Goal: Transaction & Acquisition: Purchase product/service

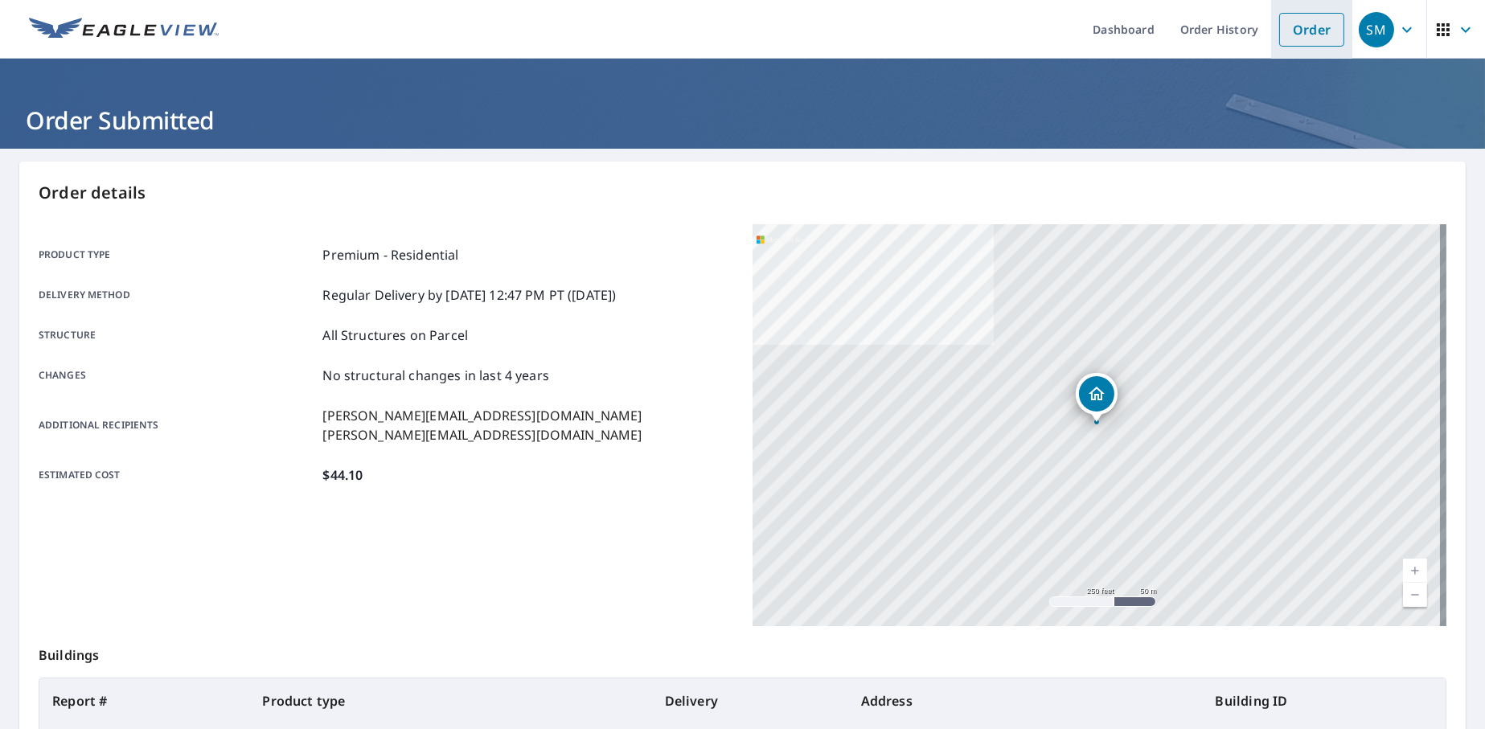
click at [1286, 37] on link "Order" at bounding box center [1311, 30] width 65 height 34
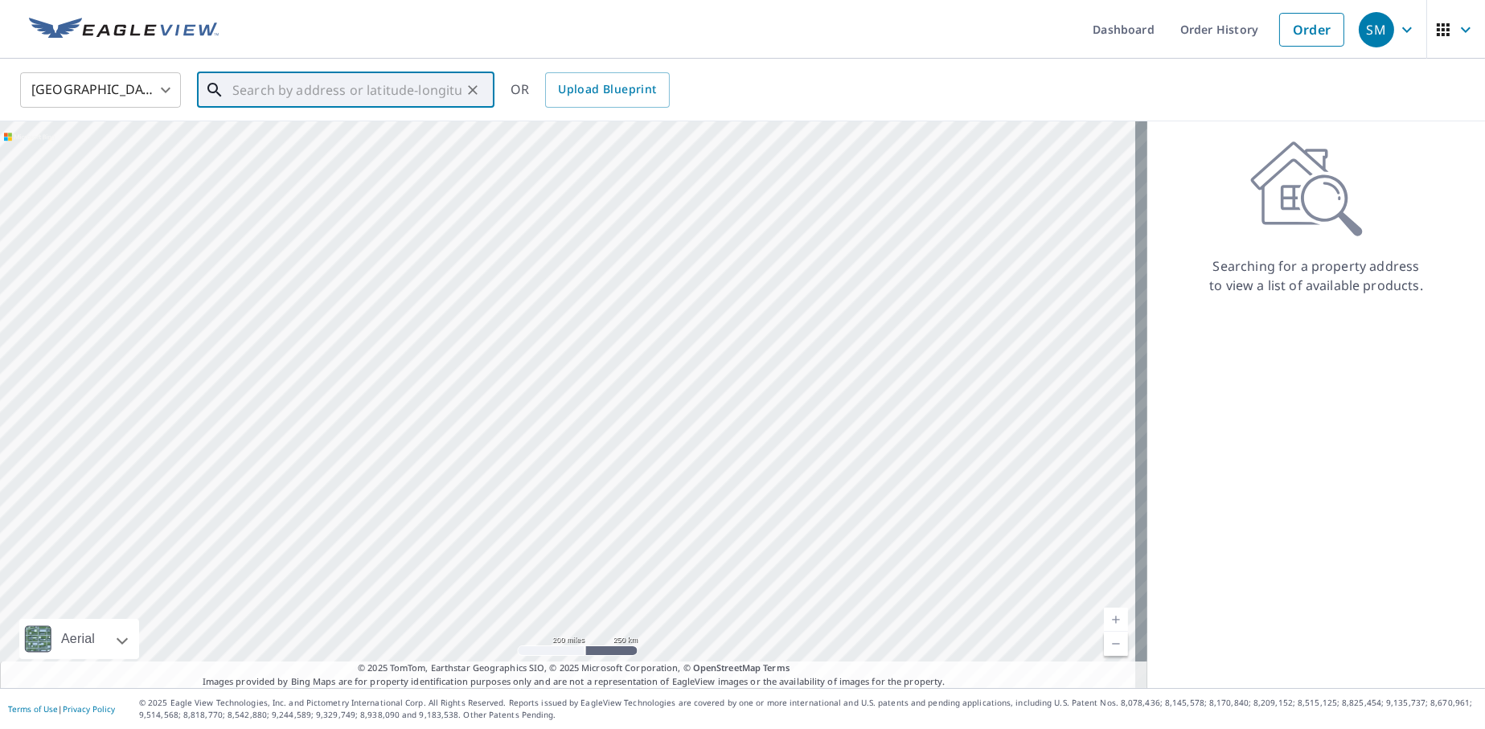
click at [294, 88] on input "text" at bounding box center [346, 90] width 229 height 45
click at [306, 134] on span "[STREET_ADDRESS]" at bounding box center [355, 136] width 252 height 19
type input "[STREET_ADDRESS]"
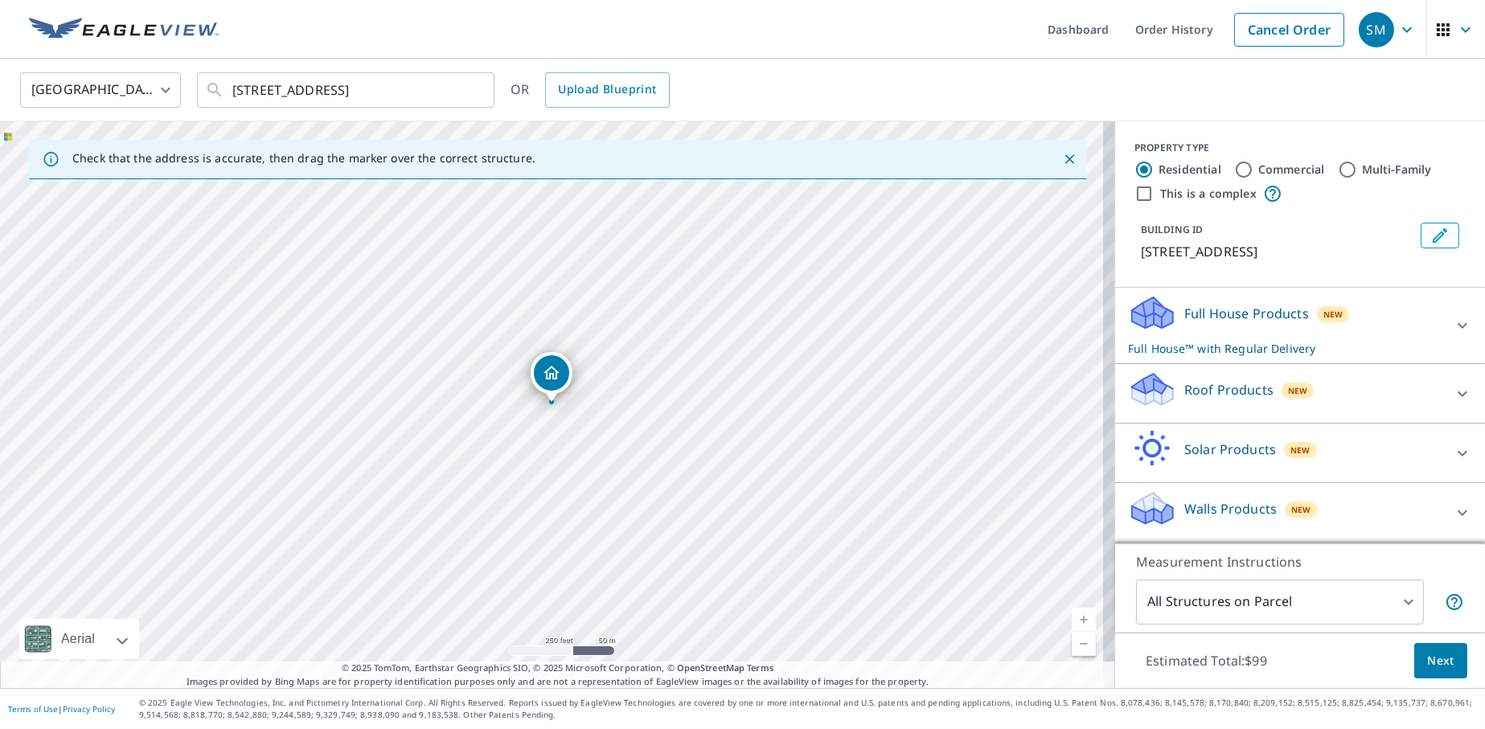
click at [1196, 395] on p "Roof Products" at bounding box center [1228, 389] width 89 height 19
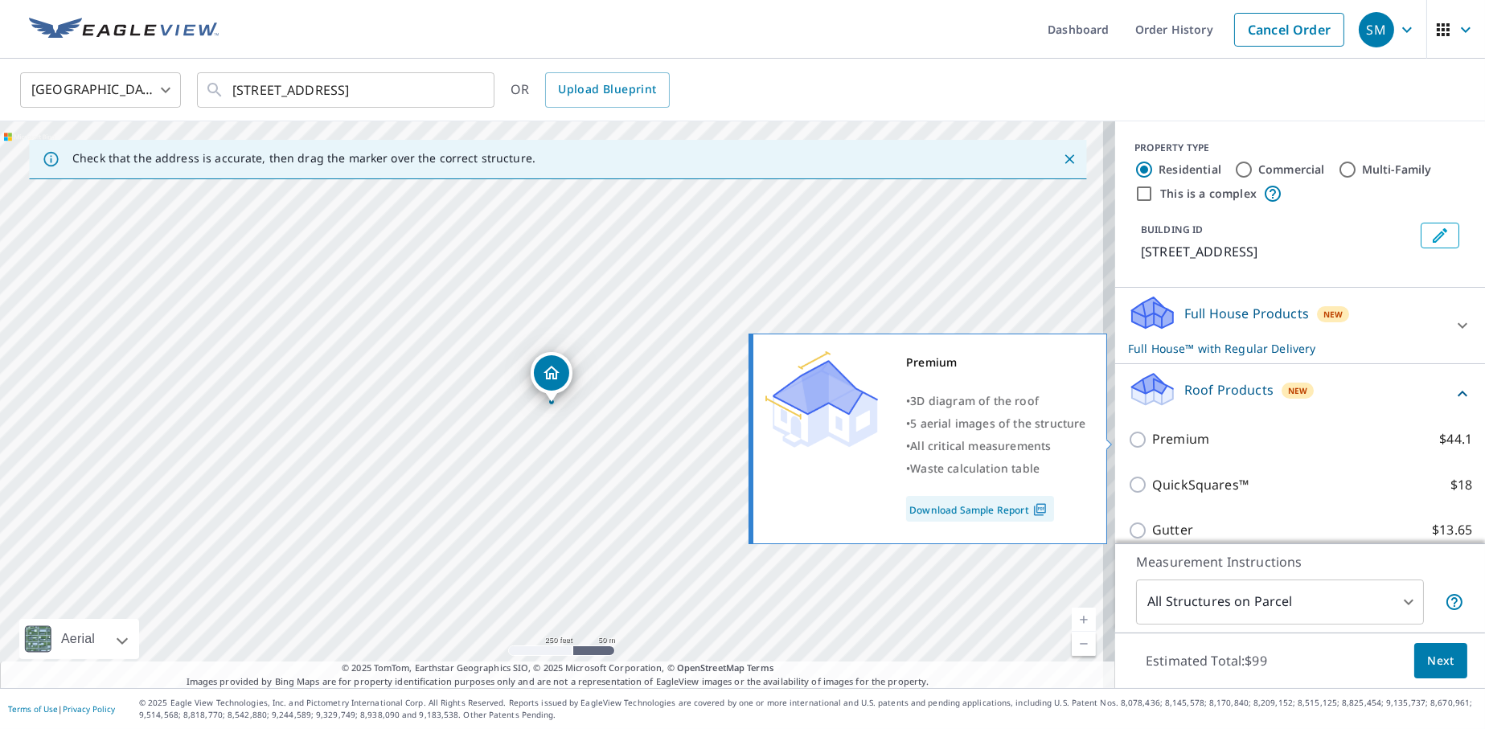
click at [1154, 439] on p "Premium" at bounding box center [1180, 439] width 57 height 20
click at [1152, 439] on input "Premium $44.1" at bounding box center [1140, 439] width 24 height 19
checkbox input "true"
checkbox input "false"
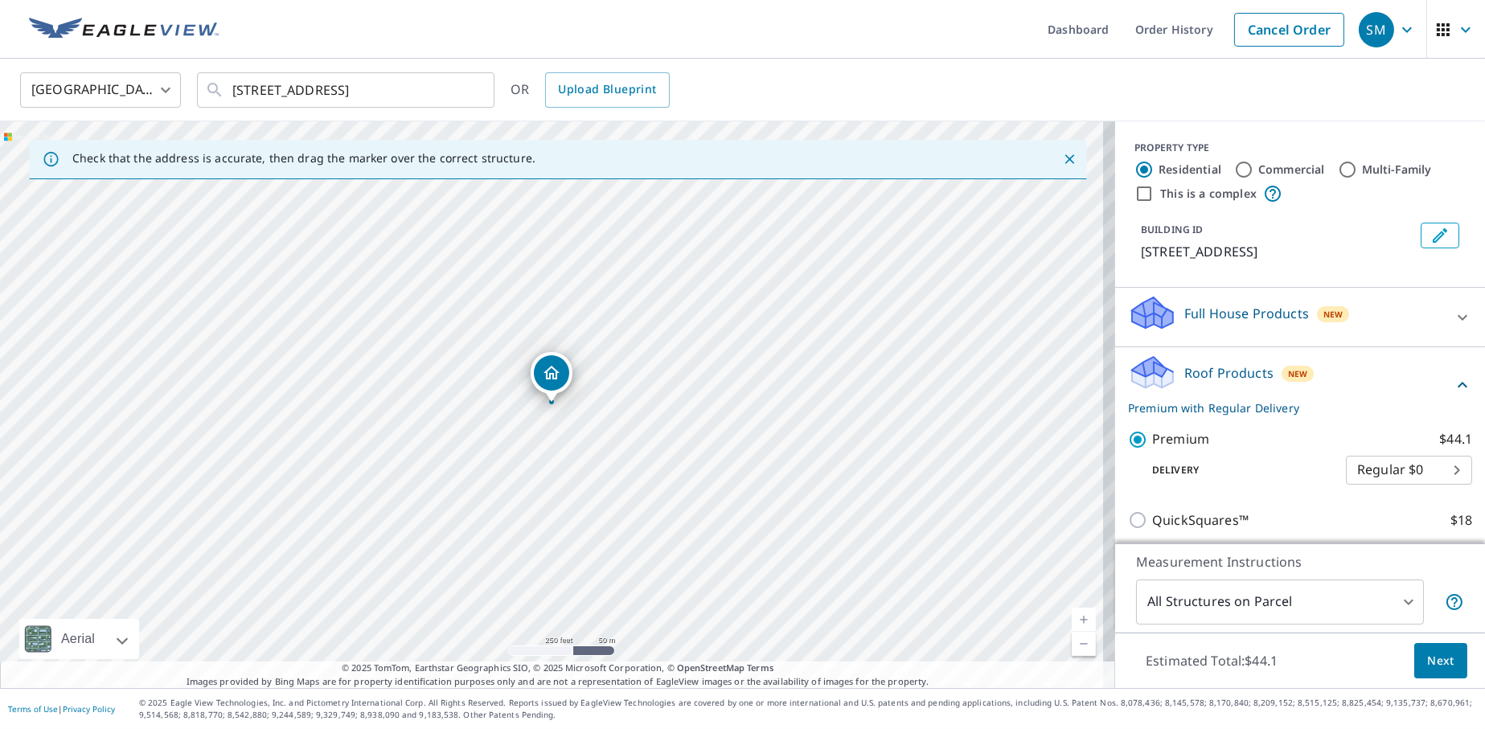
click at [1419, 635] on div "Estimated Total: $44.1 Next" at bounding box center [1300, 661] width 370 height 56
click at [1417, 650] on button "Next" at bounding box center [1440, 661] width 53 height 36
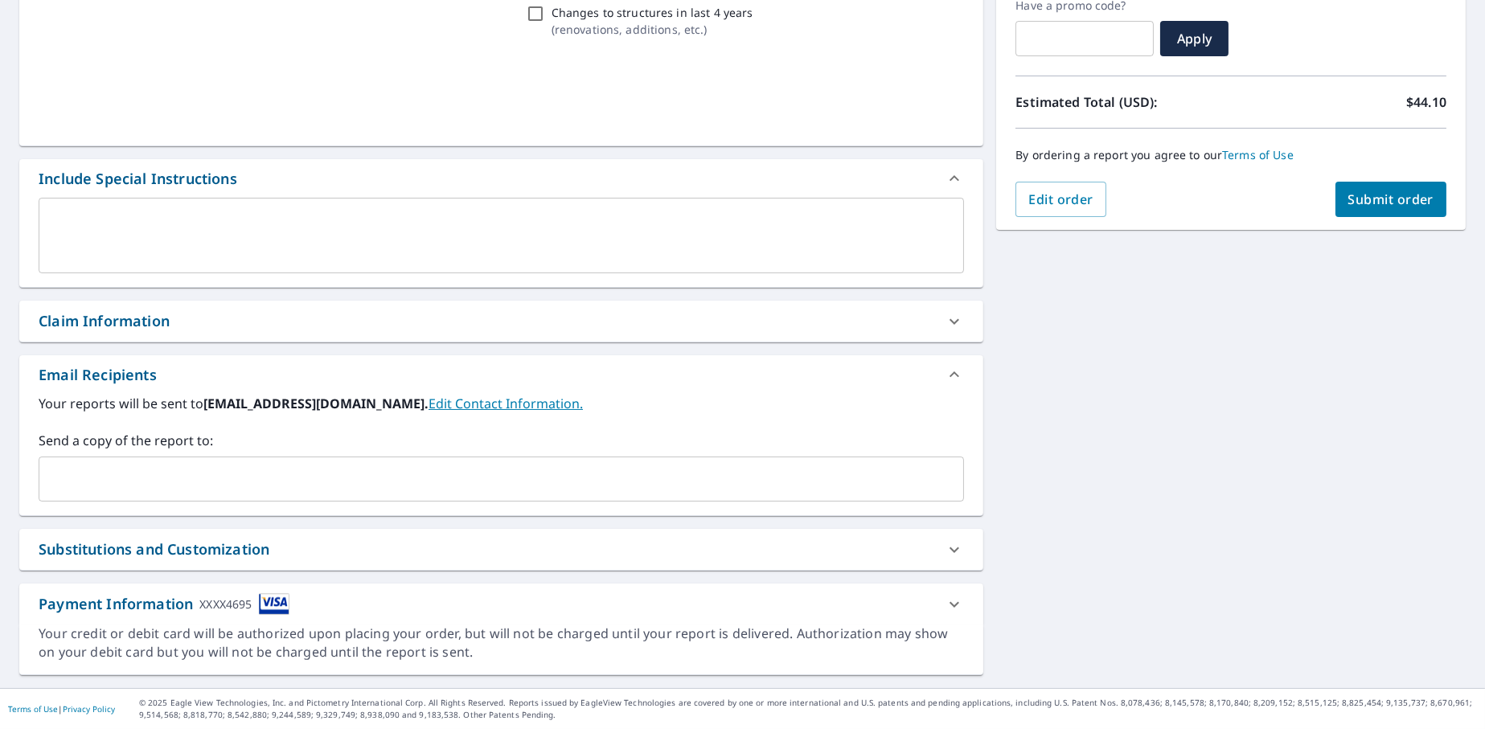
scroll to position [281, 0]
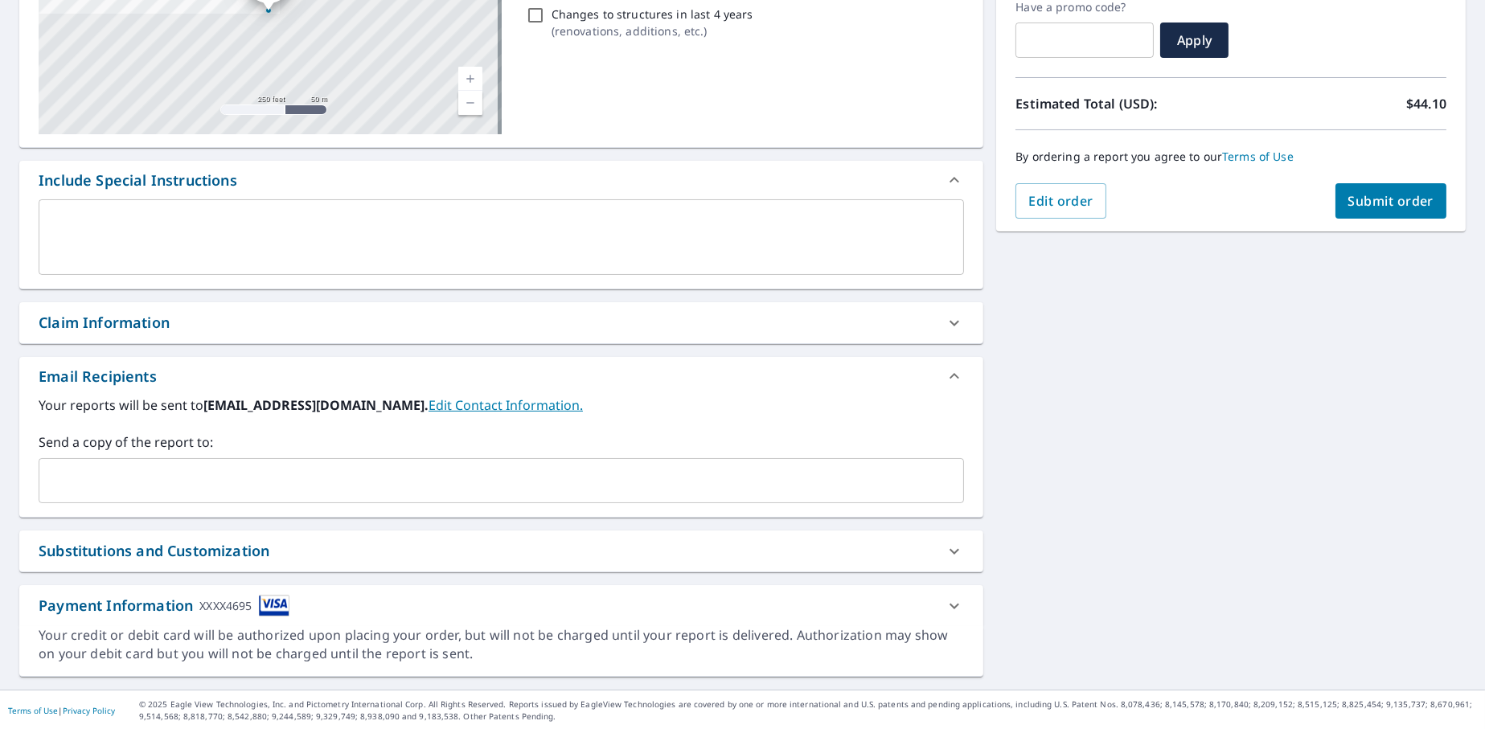
click at [145, 312] on div "Claim Information" at bounding box center [104, 323] width 131 height 22
checkbox input "true"
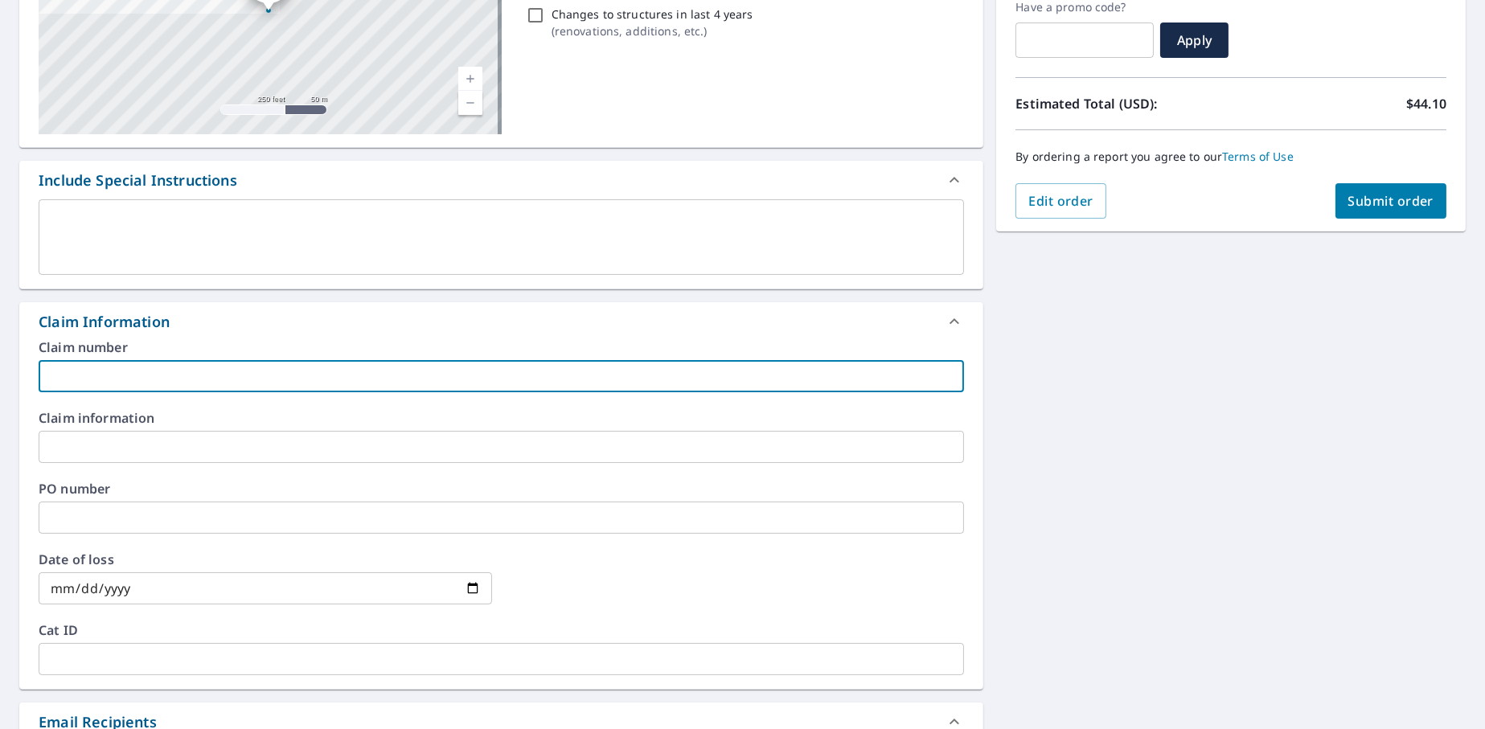
click at [137, 368] on input "text" at bounding box center [501, 376] width 925 height 32
type input "J"
checkbox input "true"
type input "JD"
checkbox input "true"
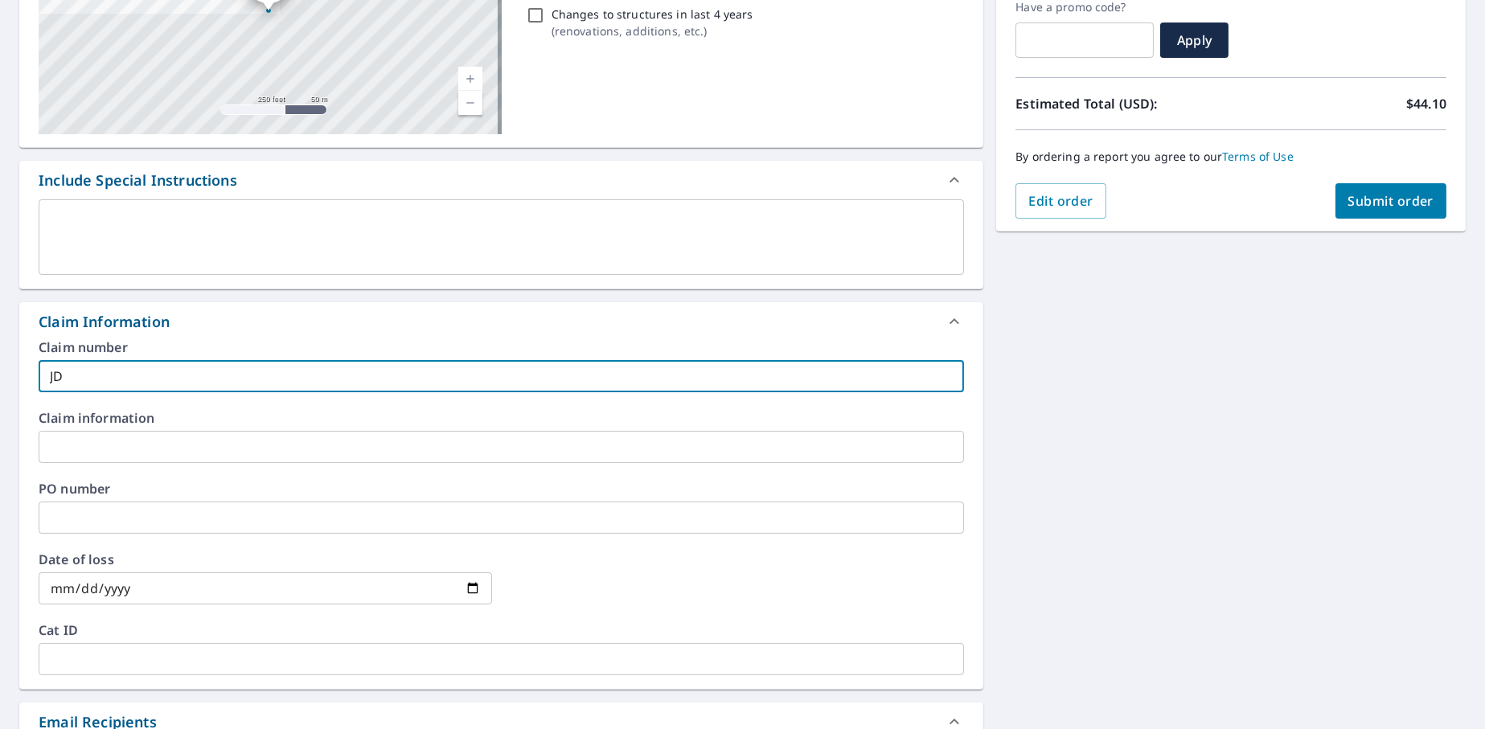
type input "JD2"
checkbox input "true"
type input "JD25"
checkbox input "true"
type input "JD25-"
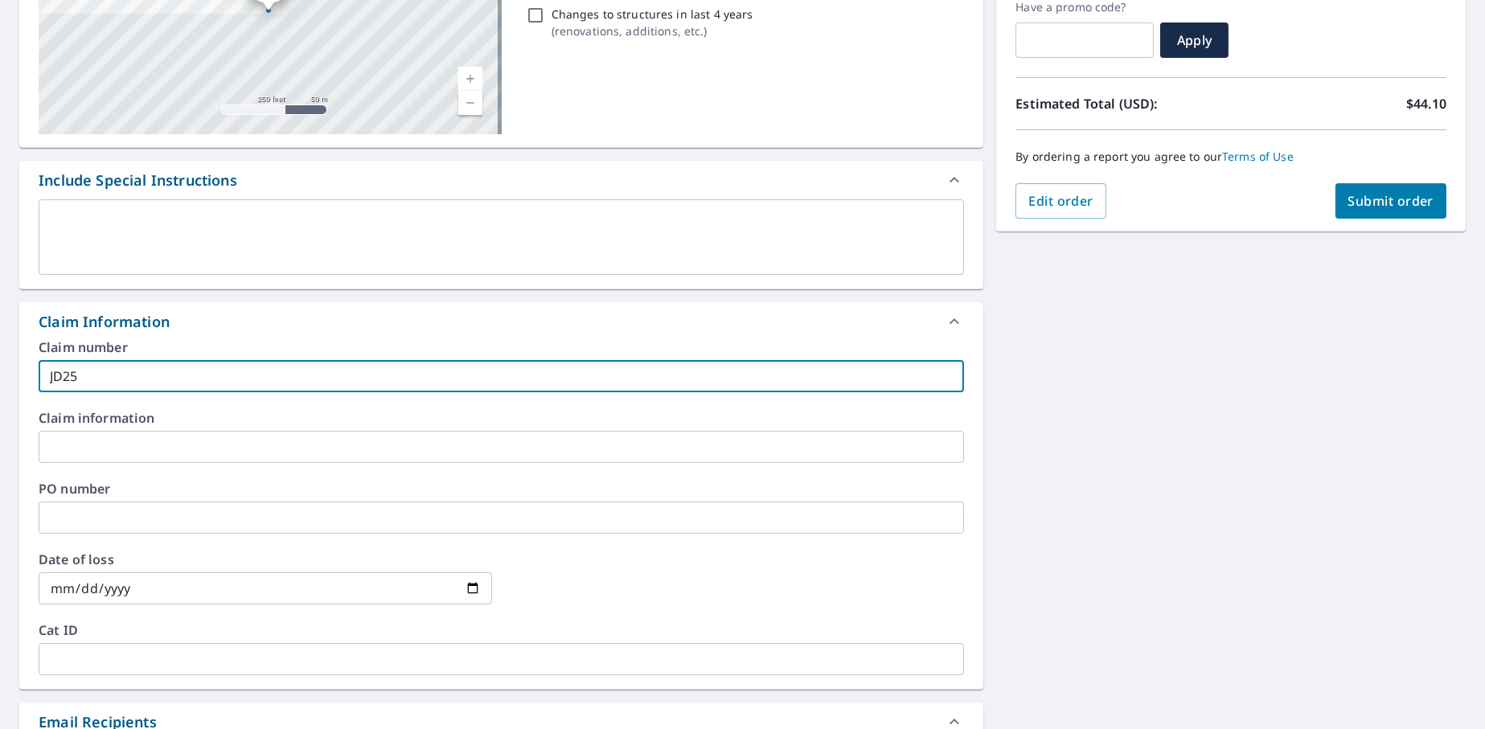
checkbox input "true"
type input "JD25-1"
checkbox input "true"
type input "JD25-18"
checkbox input "true"
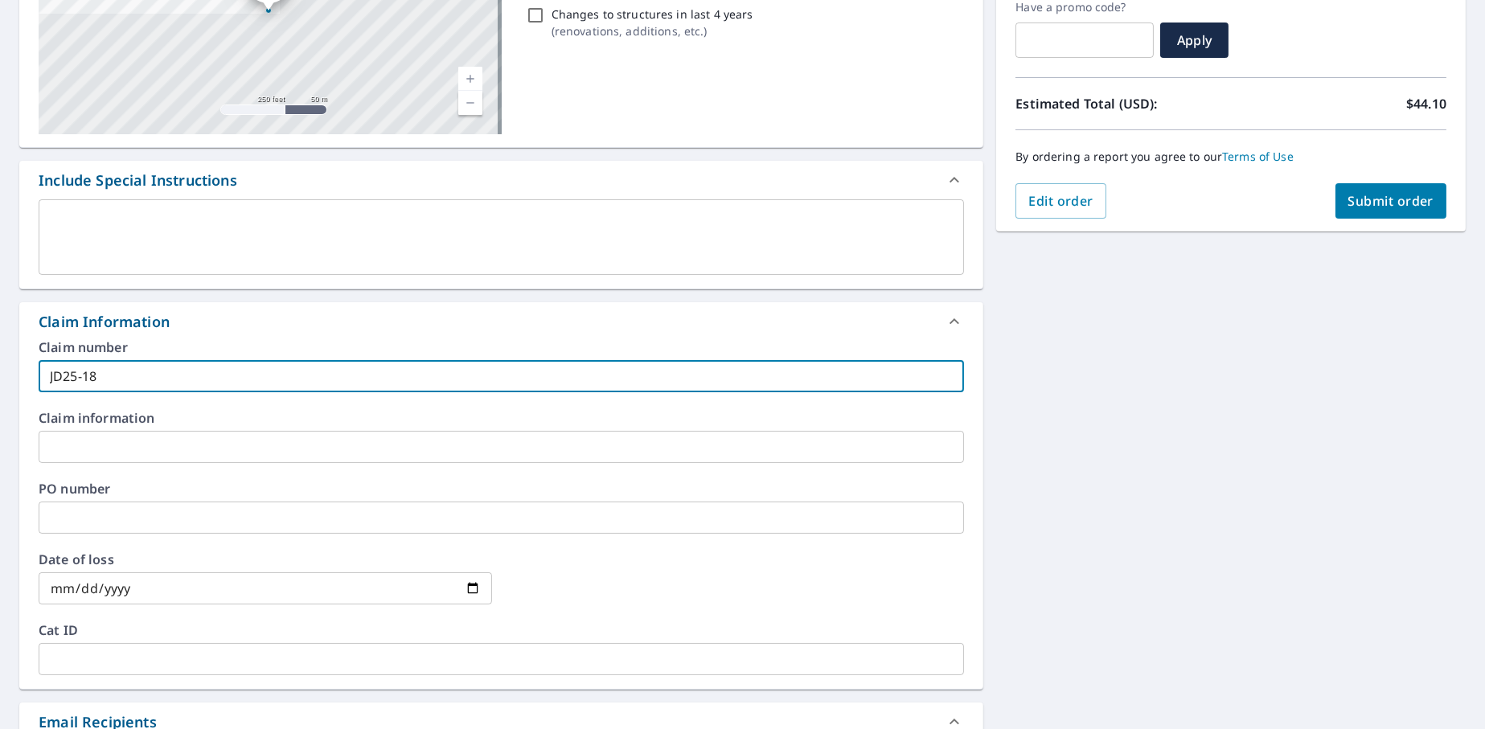
type input "JD25-180"
checkbox input "true"
type input "JD25-1800"
checkbox input "true"
type input "JD25-1800"
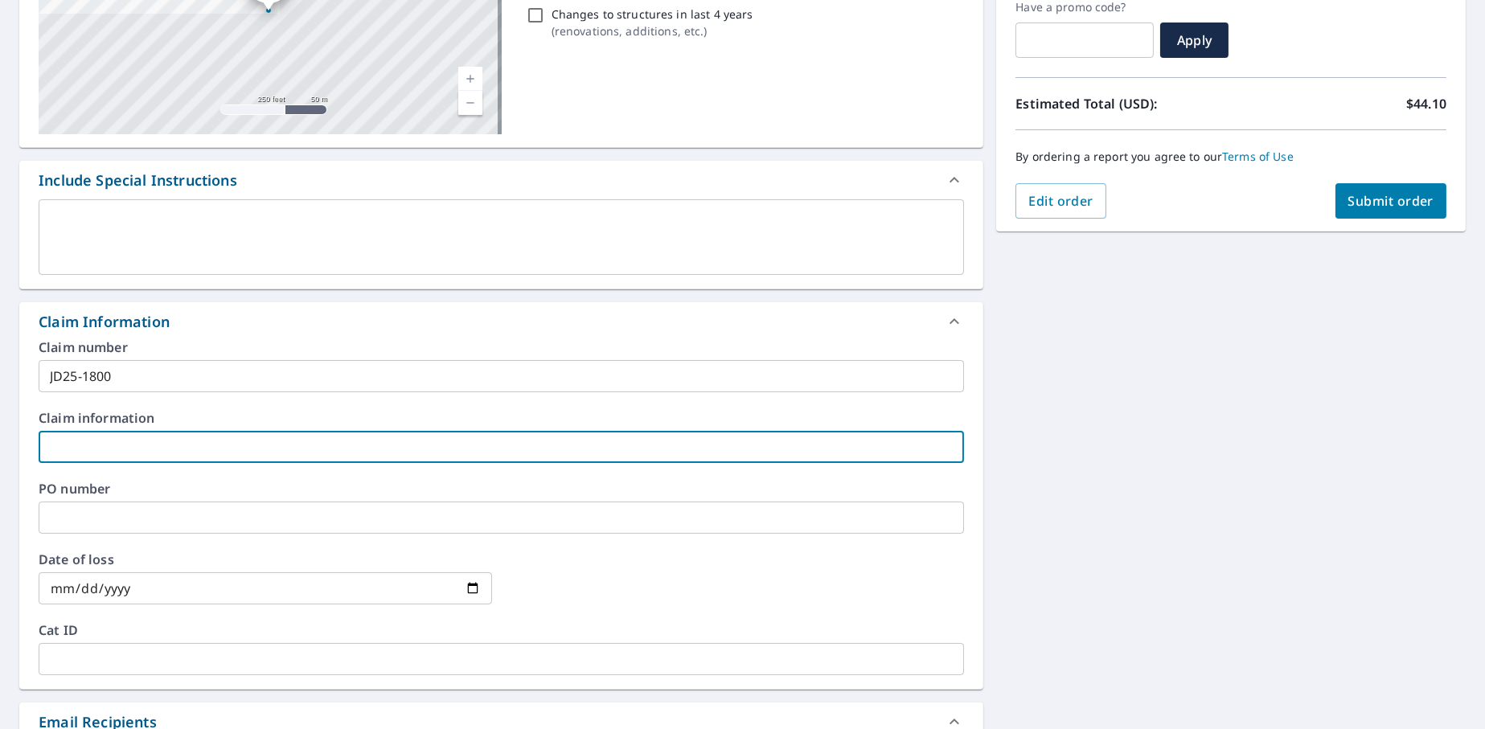
type input "J"
checkbox input "true"
type input "JD"
checkbox input "true"
type input "JD2"
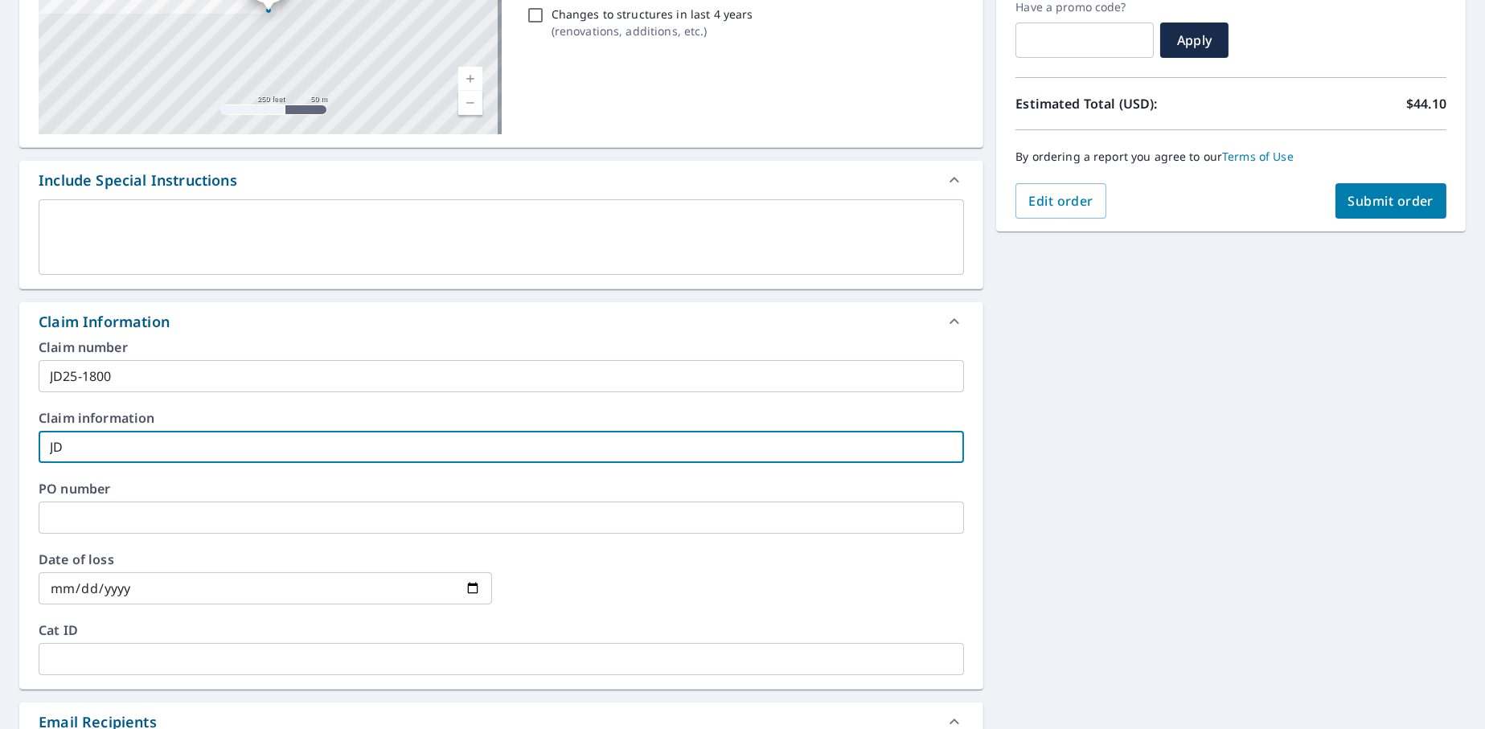
checkbox input "true"
type input "JD25"
checkbox input "true"
type input "JD25-"
checkbox input "true"
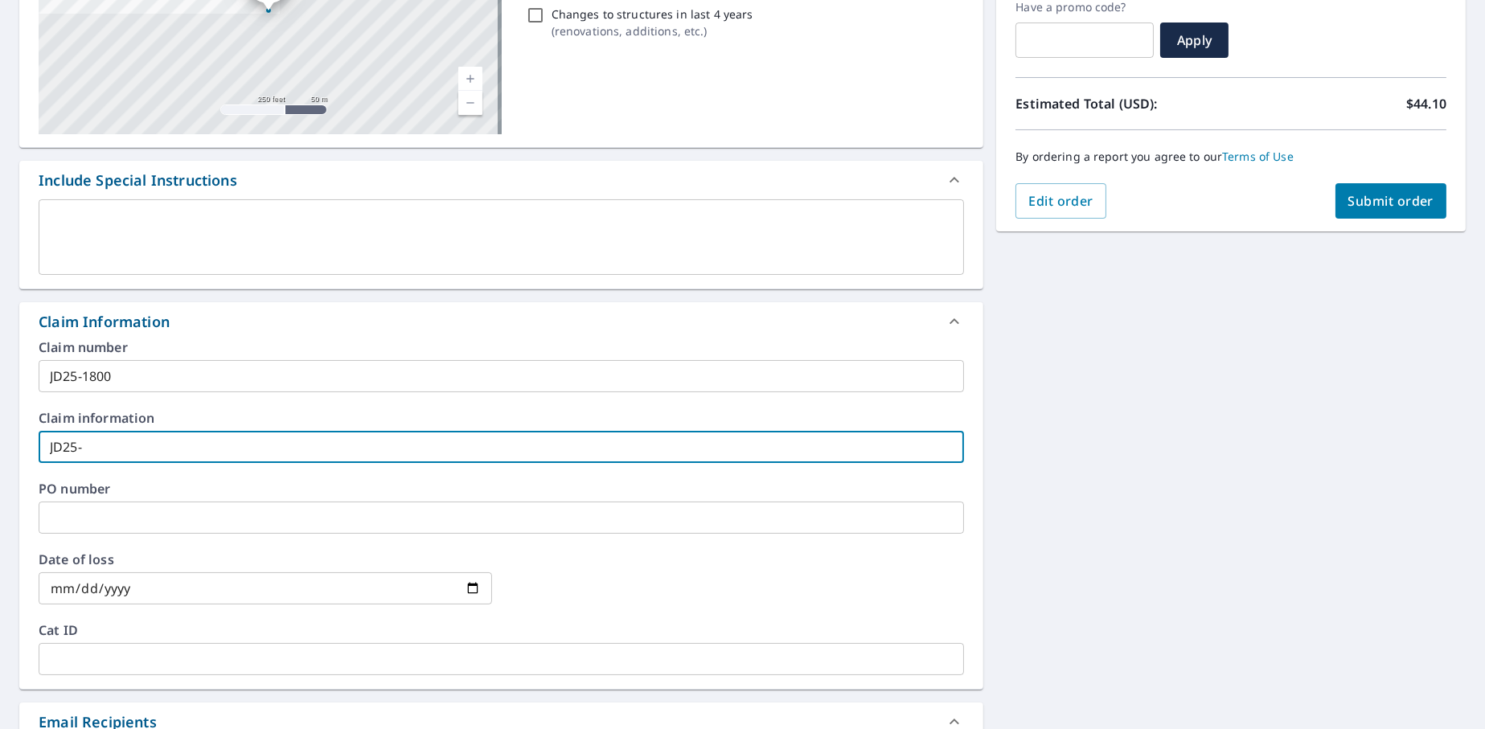
type input "JD25-1"
checkbox input "true"
type input "JD25-18"
checkbox input "true"
type input "JD25-180"
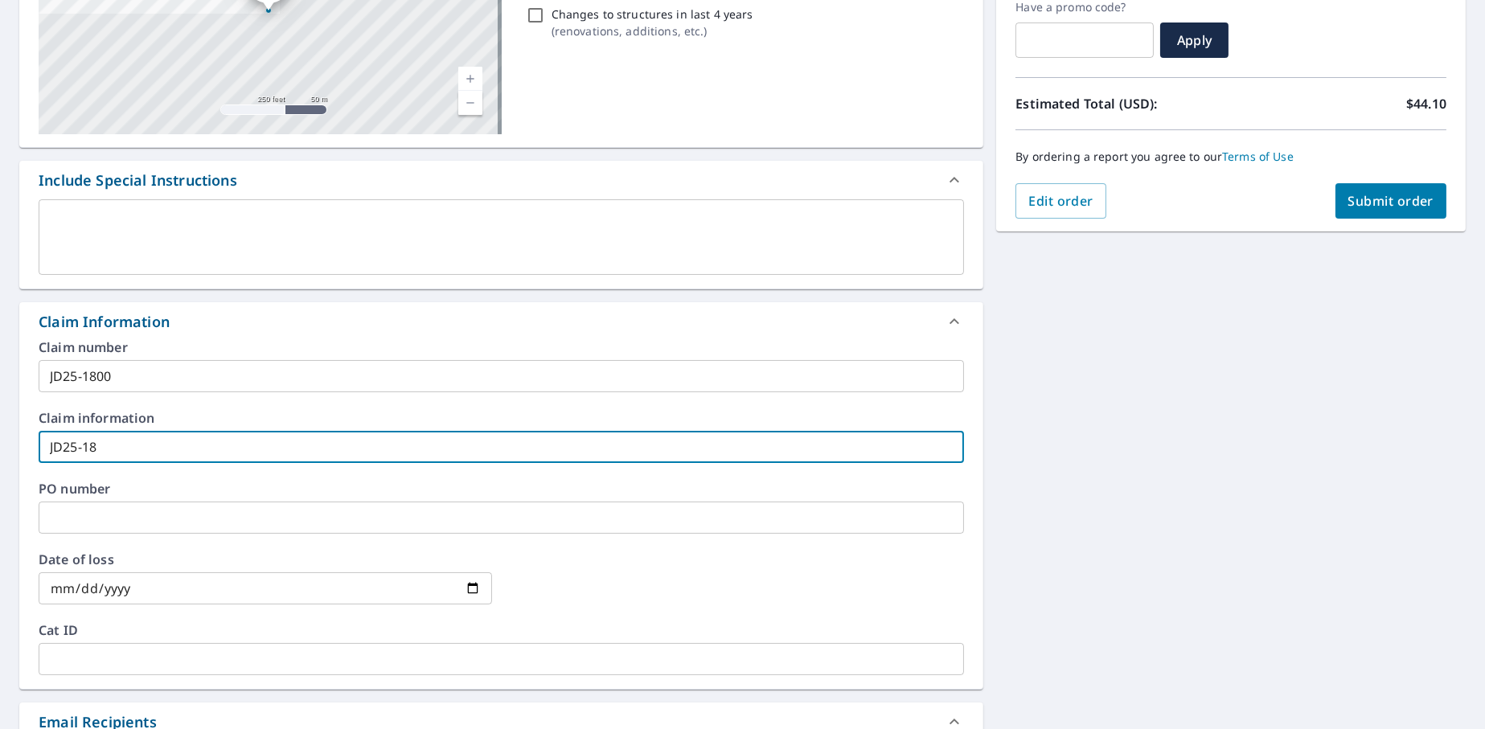
checkbox input "true"
type input "JD25-1800"
checkbox input "true"
type input "JD25-1800"
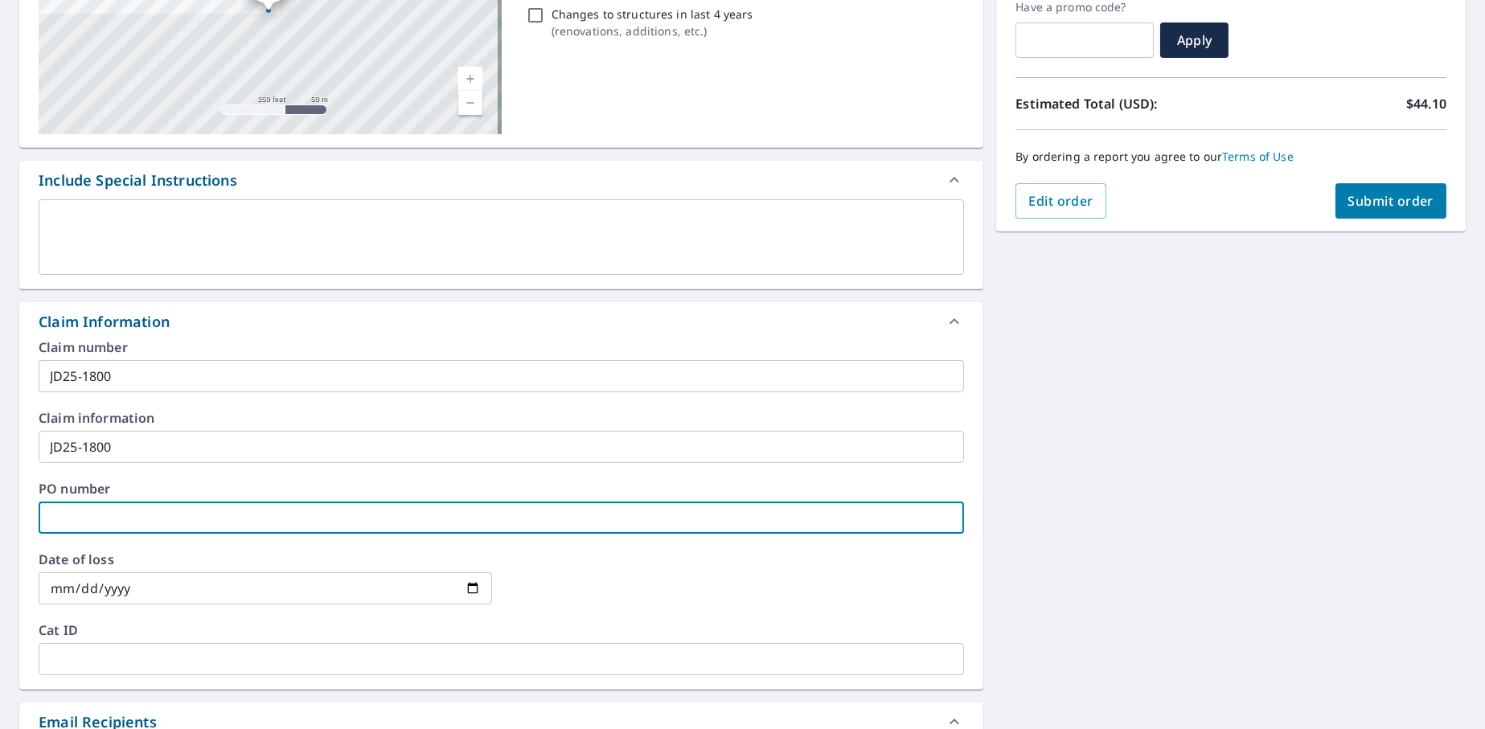
type input "J"
checkbox input "true"
type input "JD"
checkbox input "true"
type input "JD2"
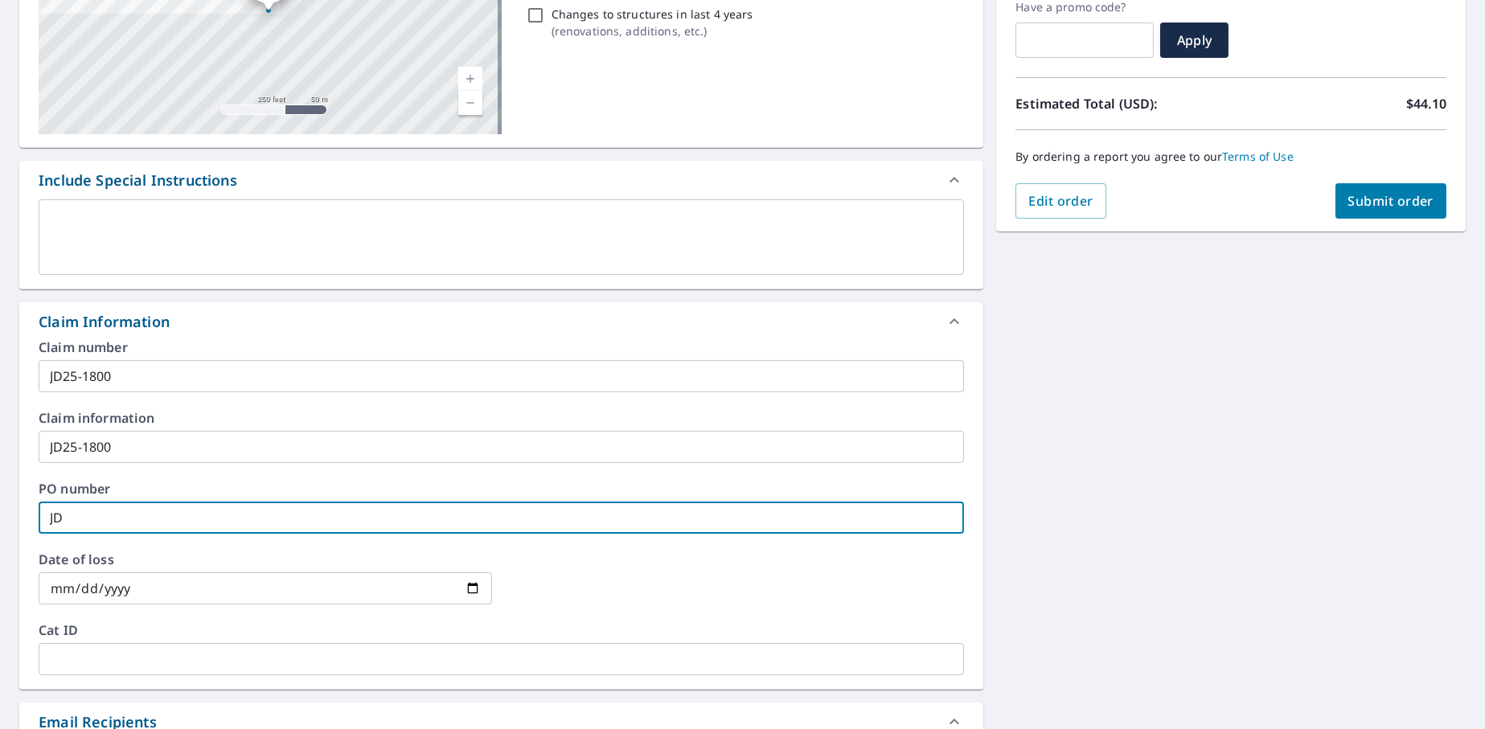
checkbox input "true"
type input "JD25"
checkbox input "true"
type input "JD25-"
checkbox input "true"
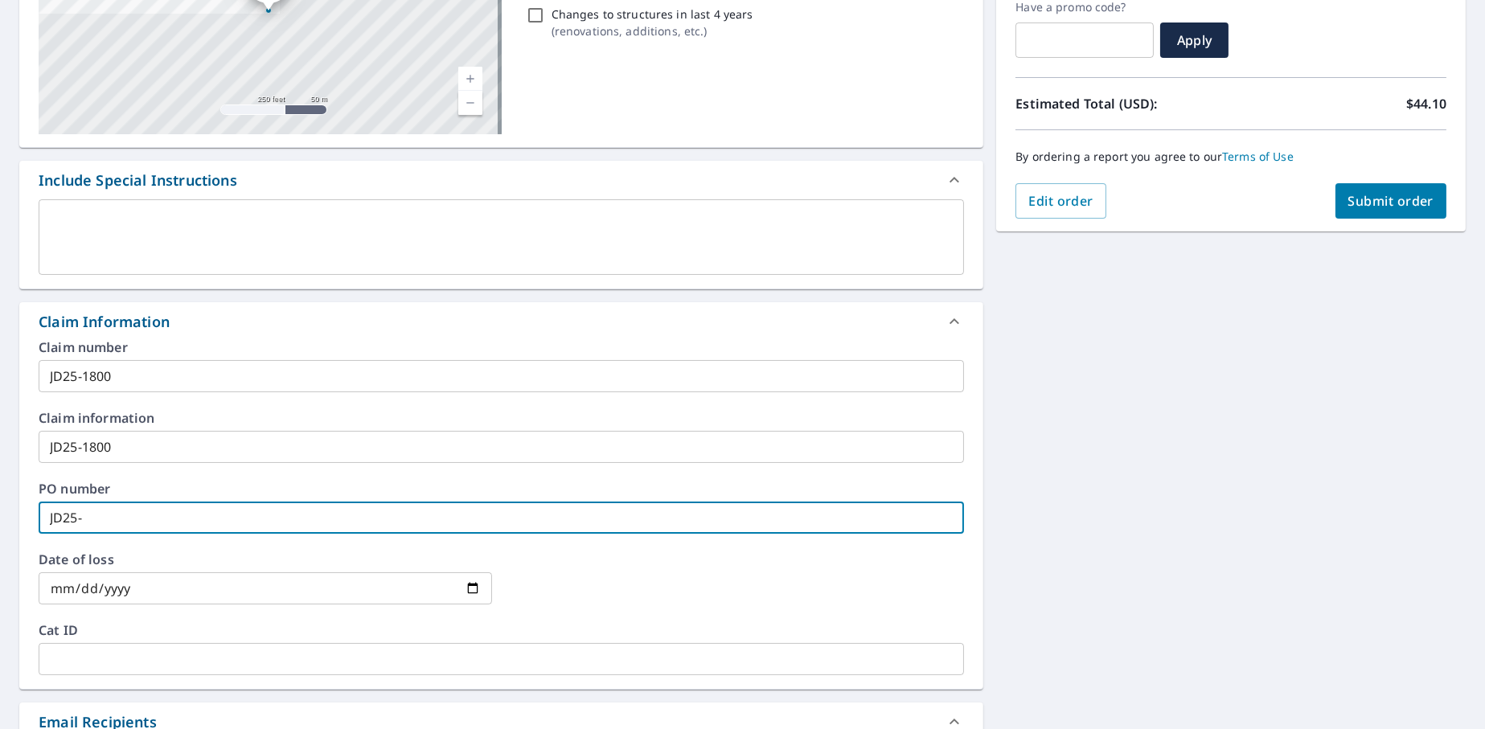
type input "JD25-1"
checkbox input "true"
type input "JD25-18"
checkbox input "true"
type input "JD25-180"
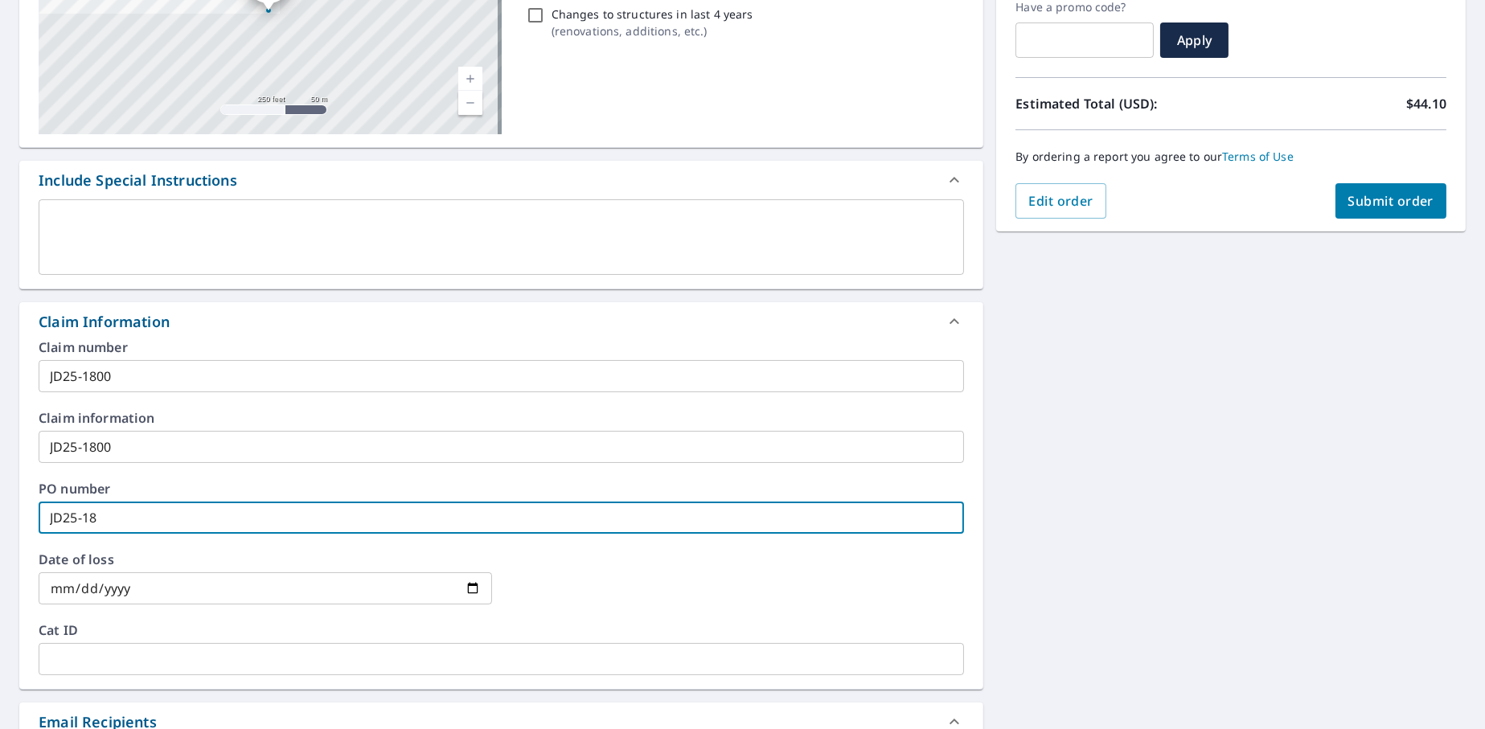
checkbox input "true"
type input "JD25-1800"
checkbox input "true"
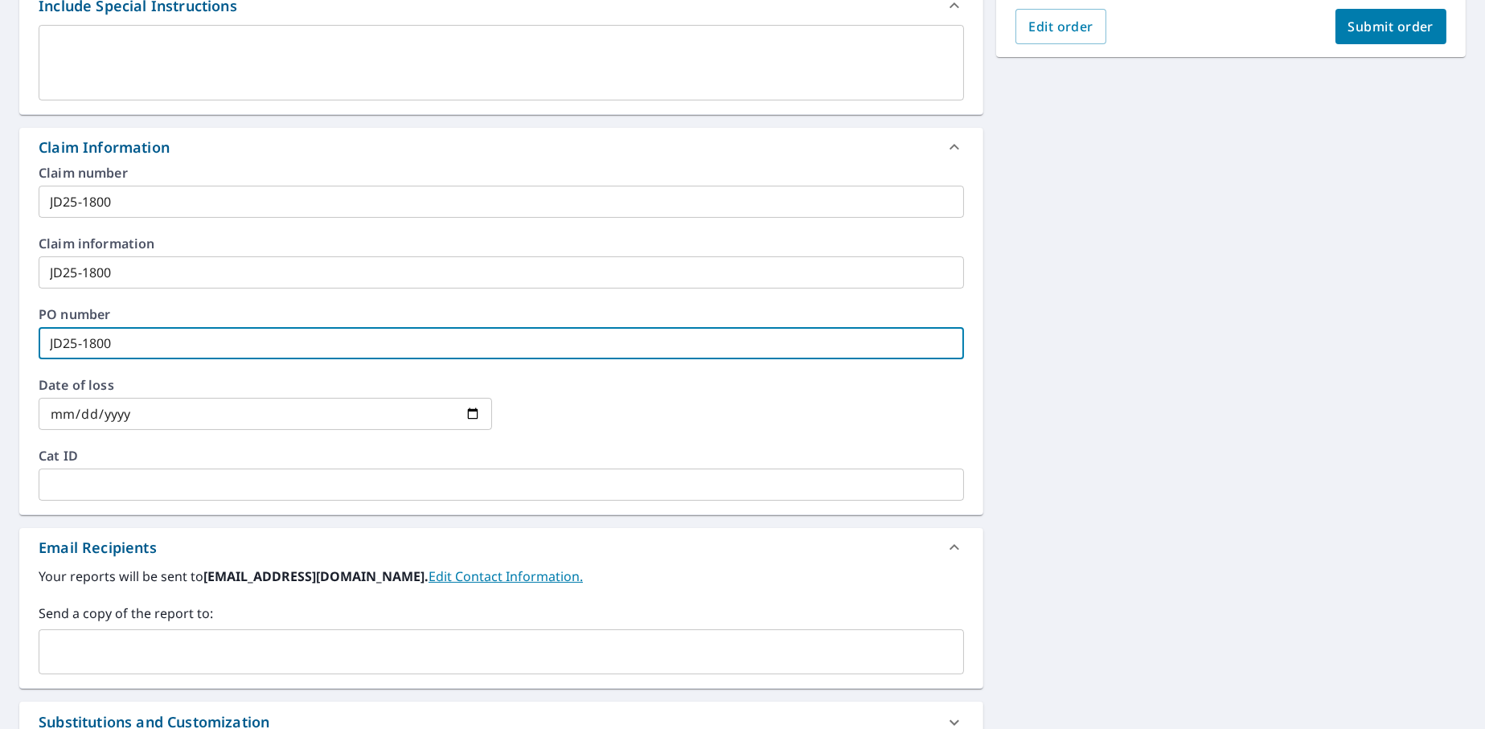
scroll to position [627, 0]
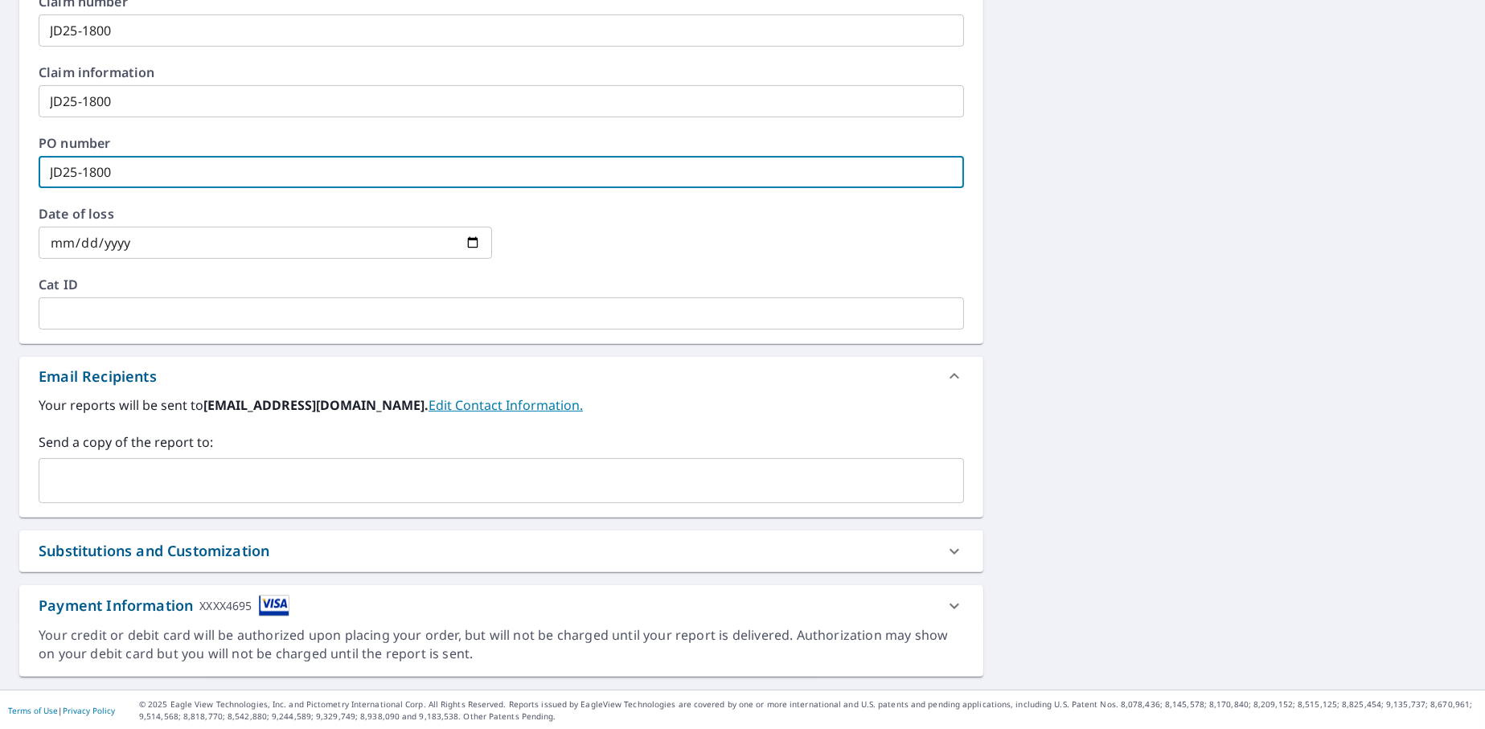
click at [96, 458] on div "​" at bounding box center [501, 480] width 925 height 45
type input "JD25-1800"
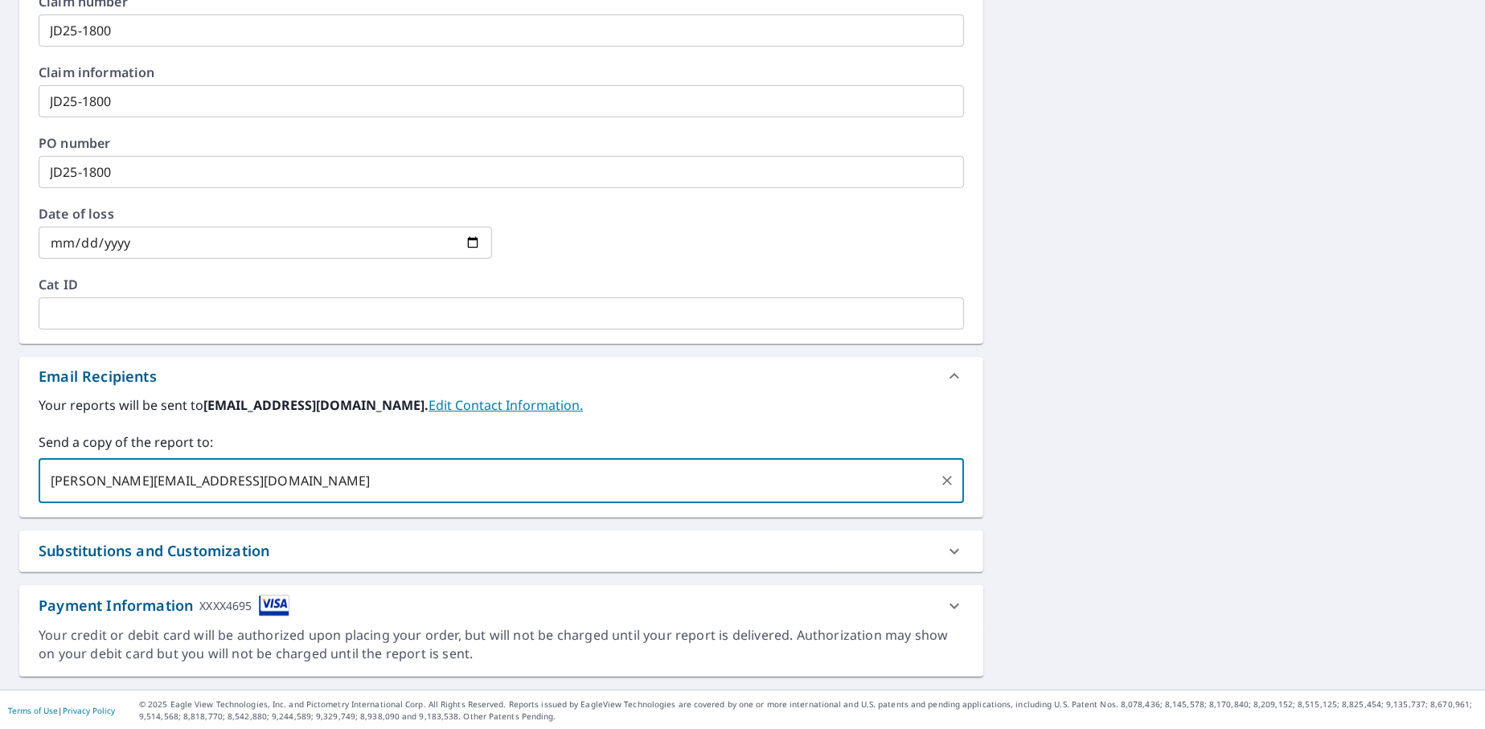
type input "[PERSON_NAME][EMAIL_ADDRESS][DOMAIN_NAME]"
checkbox input "true"
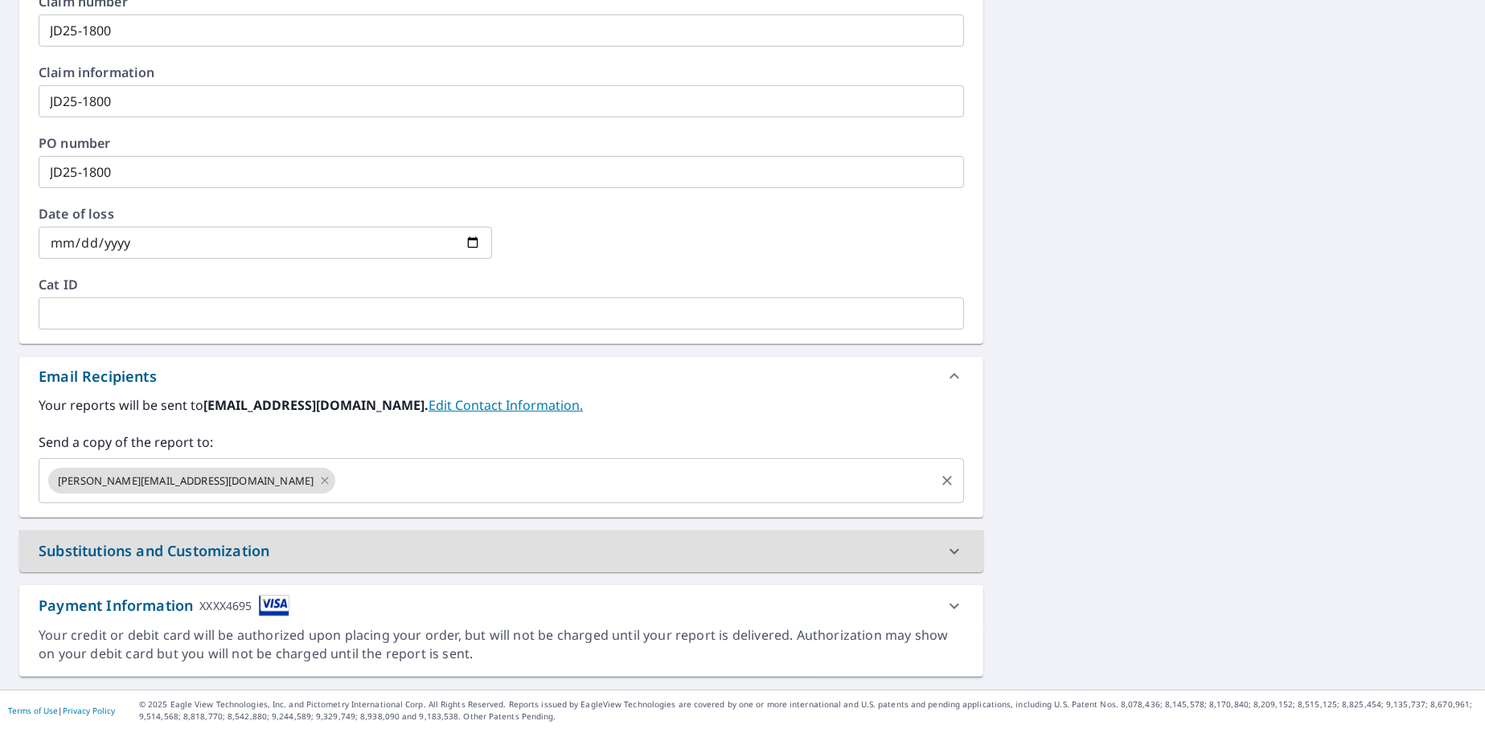
click at [400, 490] on input "text" at bounding box center [635, 480] width 595 height 31
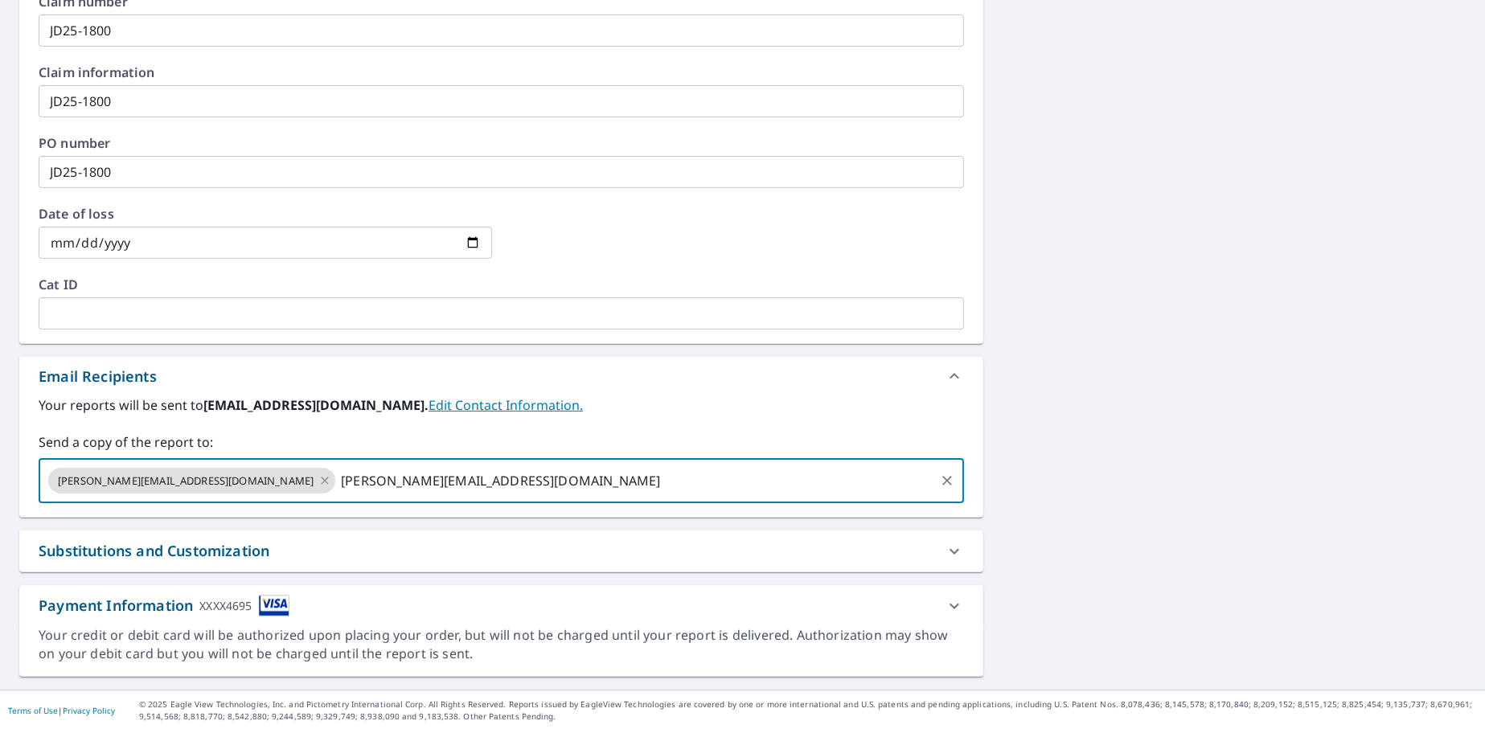
type input "[PERSON_NAME][EMAIL_ADDRESS][DOMAIN_NAME]"
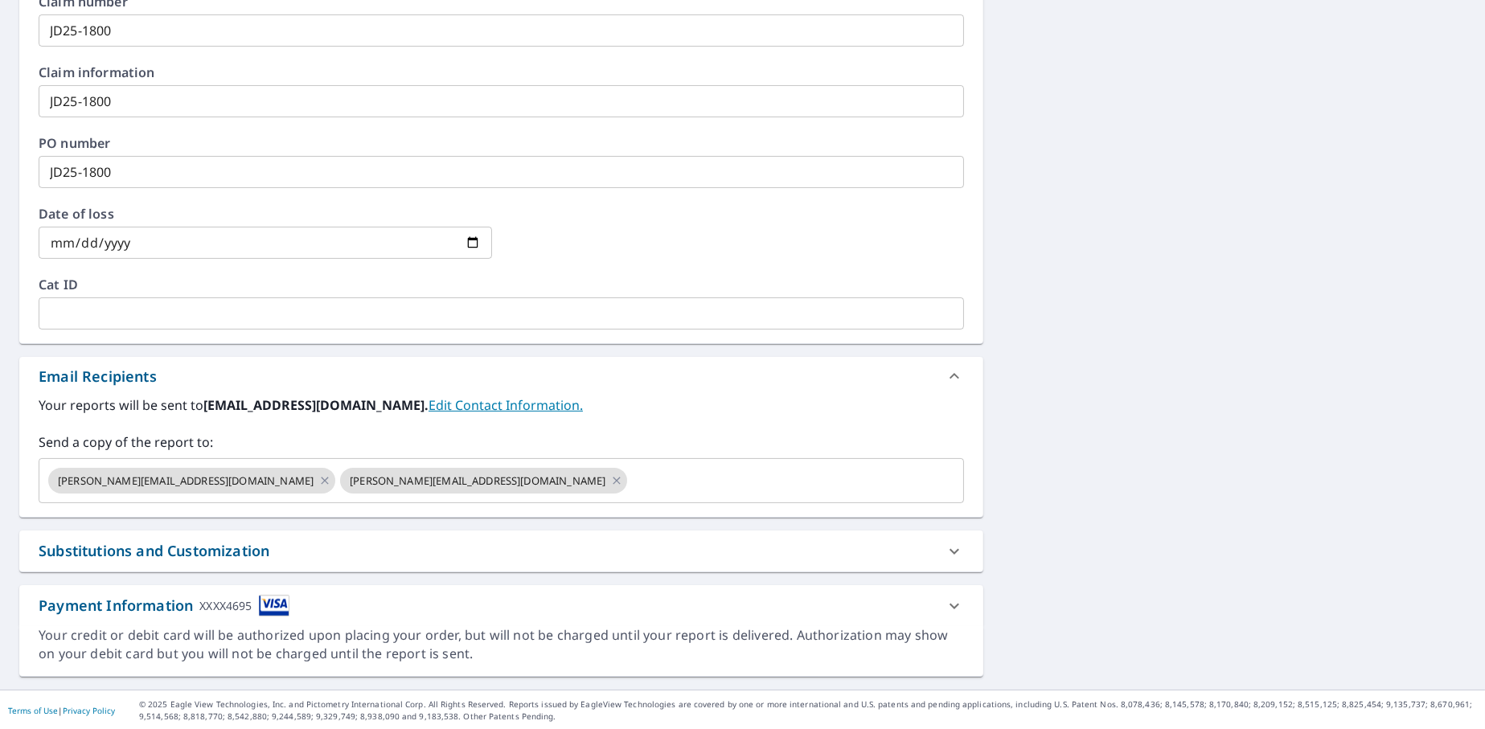
click at [1164, 375] on div "[STREET_ADDRESS] Aerial Road A standard road map Aerial A detailed look from ab…" at bounding box center [742, 106] width 1485 height 1168
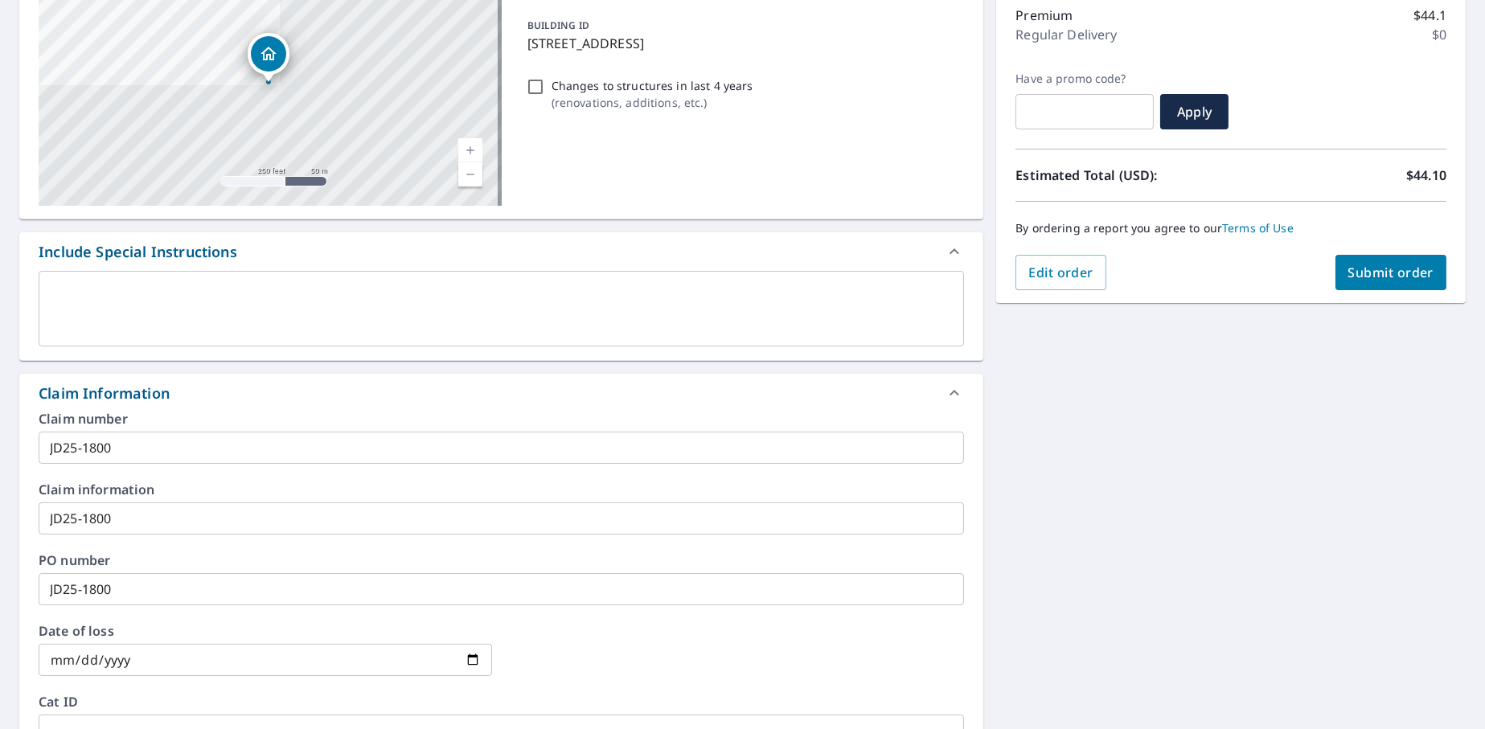
scroll to position [0, 0]
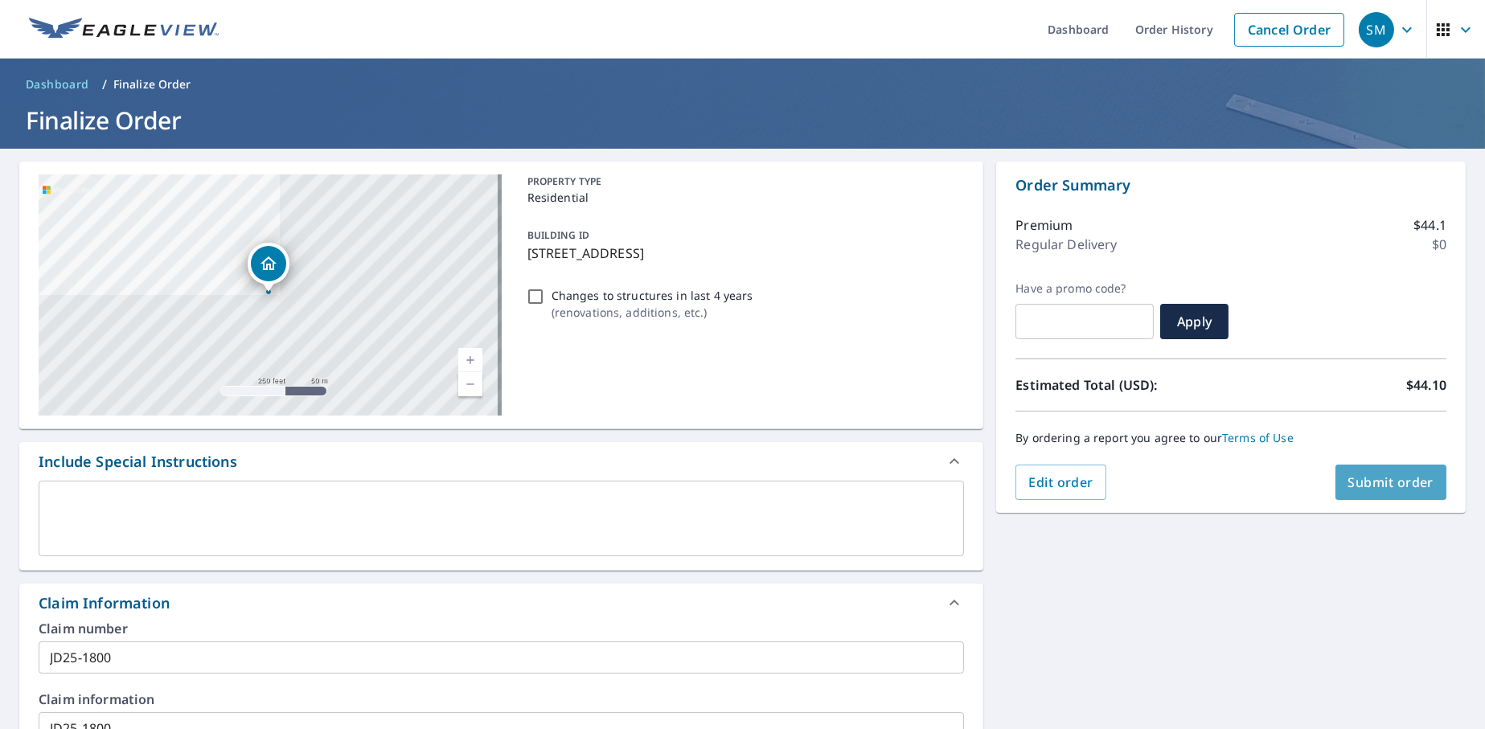
click at [1335, 479] on button "Submit order" at bounding box center [1391, 482] width 112 height 35
checkbox input "true"
